Goal: Task Accomplishment & Management: Use online tool/utility

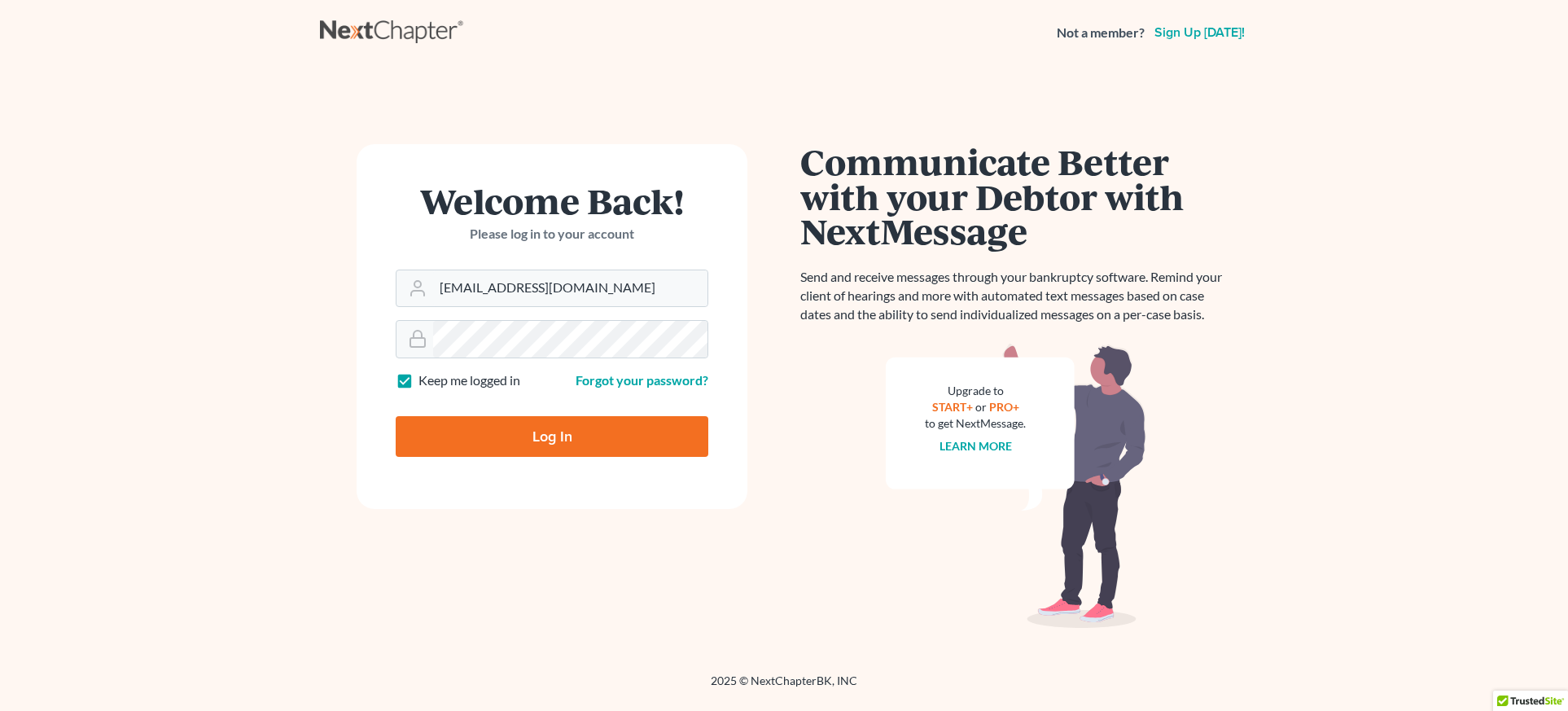
click at [563, 444] on input "Log In" at bounding box center [552, 436] width 313 height 41
type input "Thinking..."
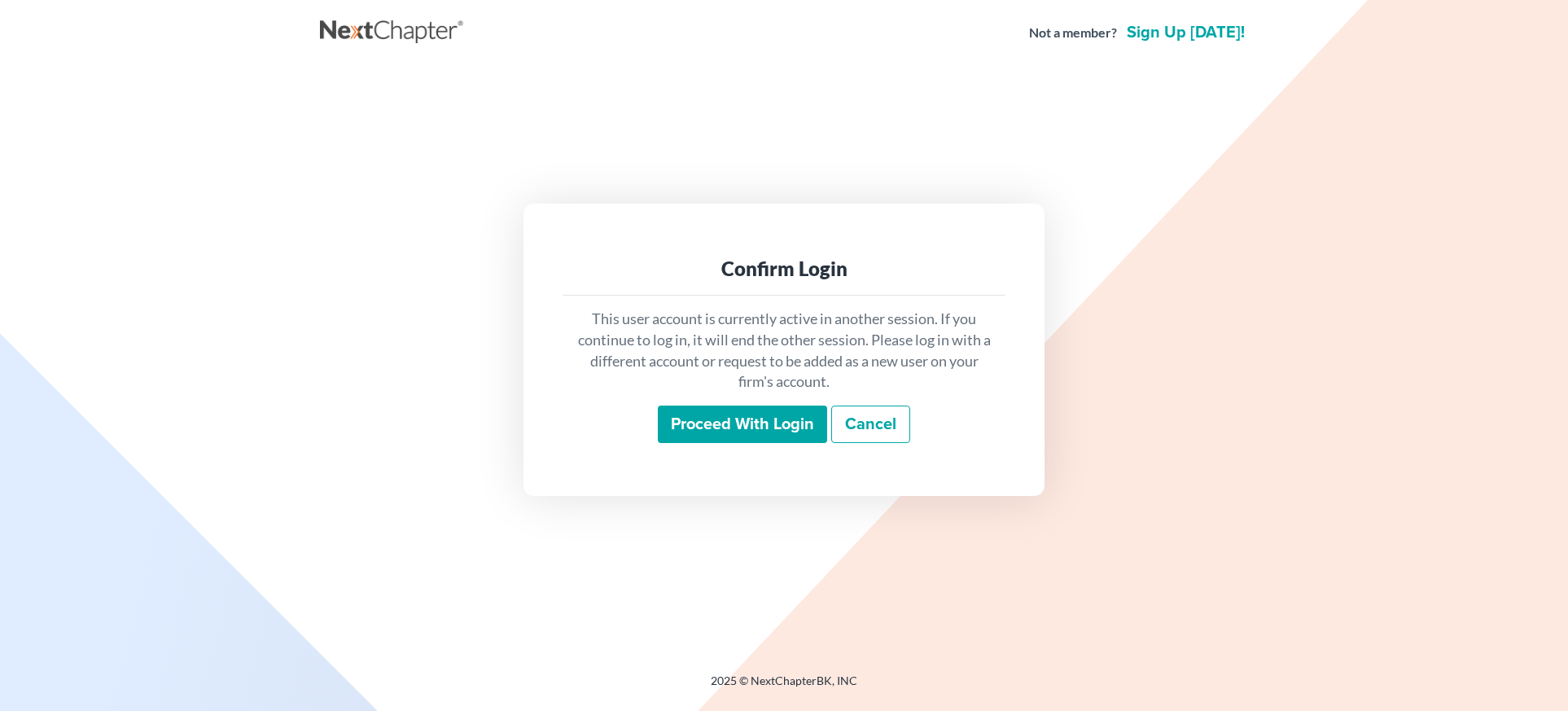
click at [691, 430] on input "Proceed with login" at bounding box center [742, 423] width 169 height 37
